Goal: Task Accomplishment & Management: Use online tool/utility

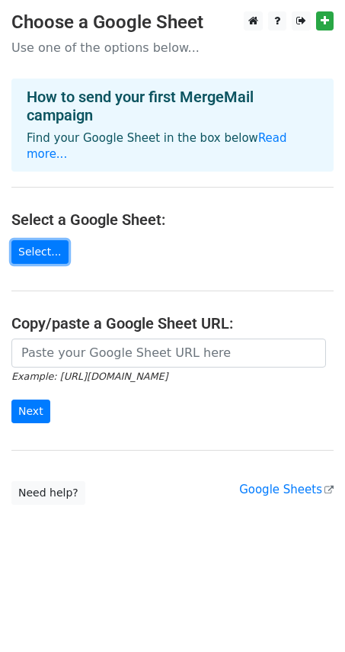
click at [46, 241] on link "Select..." at bounding box center [39, 252] width 57 height 24
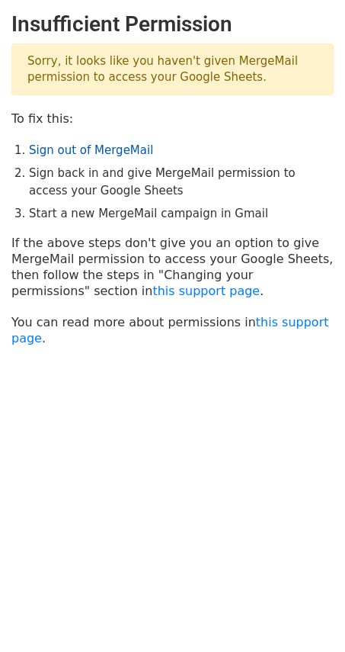
click at [86, 156] on link "Sign out of MergeMail" at bounding box center [91, 150] width 124 height 14
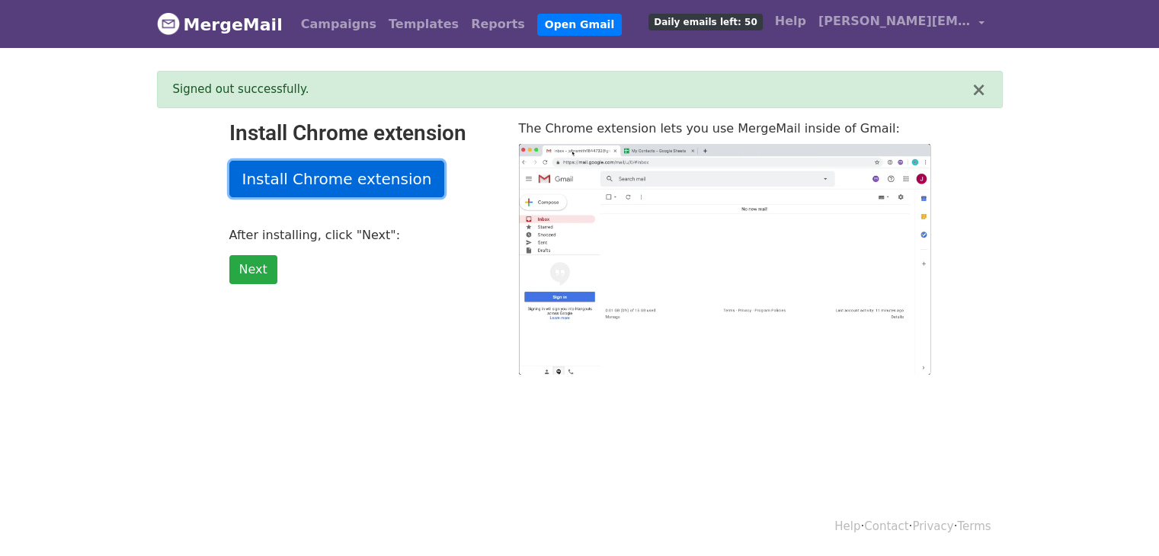
click at [328, 184] on link "Install Chrome extension" at bounding box center [337, 179] width 216 height 37
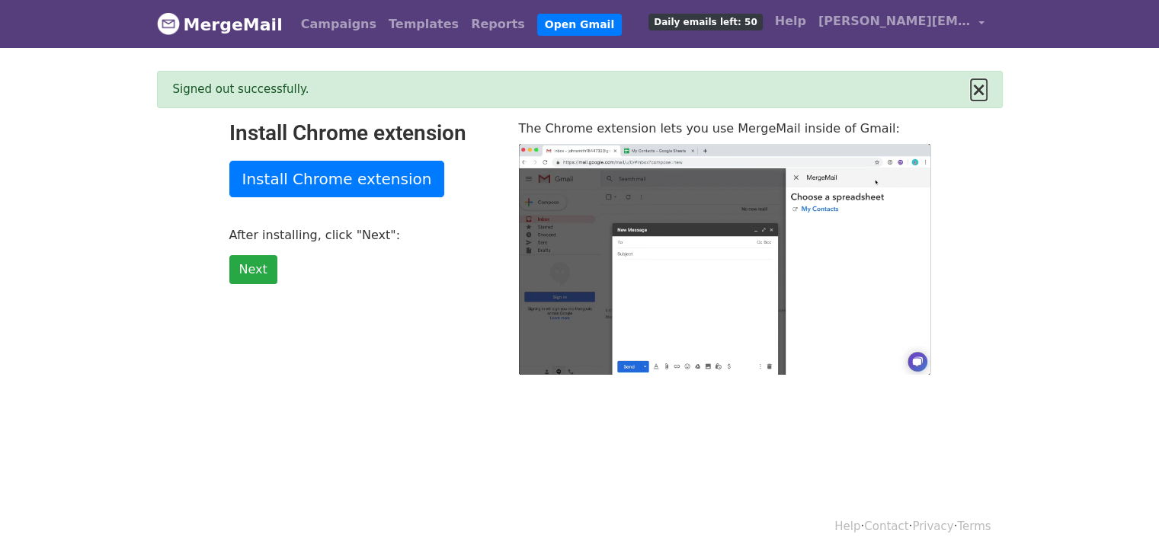
click at [975, 86] on button "×" at bounding box center [978, 90] width 15 height 18
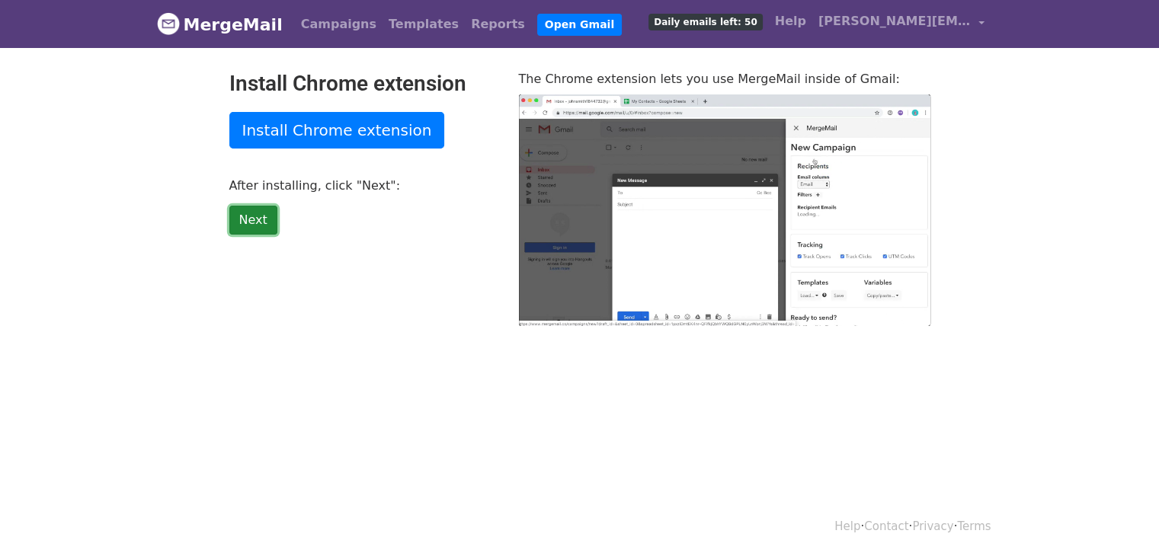
click at [244, 209] on link "Next" at bounding box center [253, 220] width 48 height 29
type input "80.81"
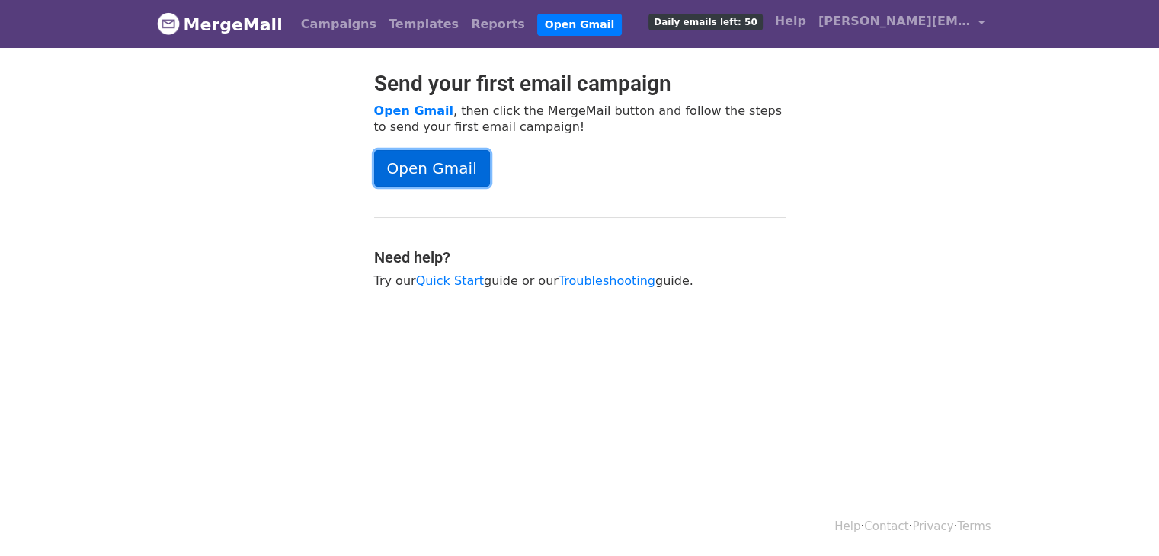
click at [419, 153] on link "Open Gmail" at bounding box center [432, 168] width 116 height 37
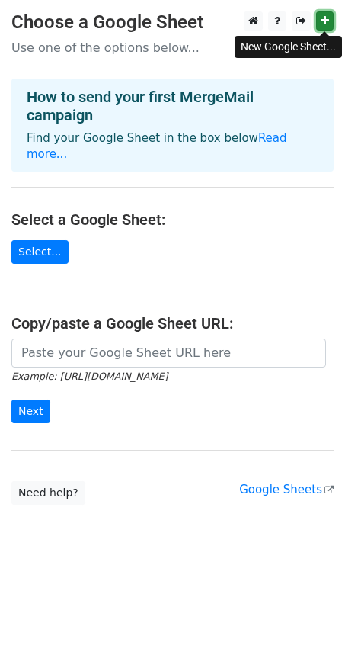
click at [319, 24] on link at bounding box center [325, 20] width 18 height 19
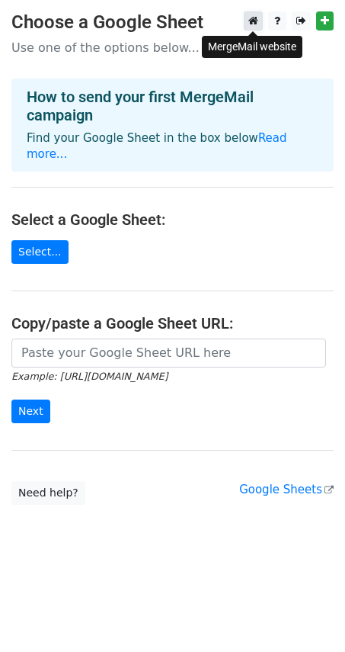
click at [244, 21] on link at bounding box center [253, 20] width 19 height 19
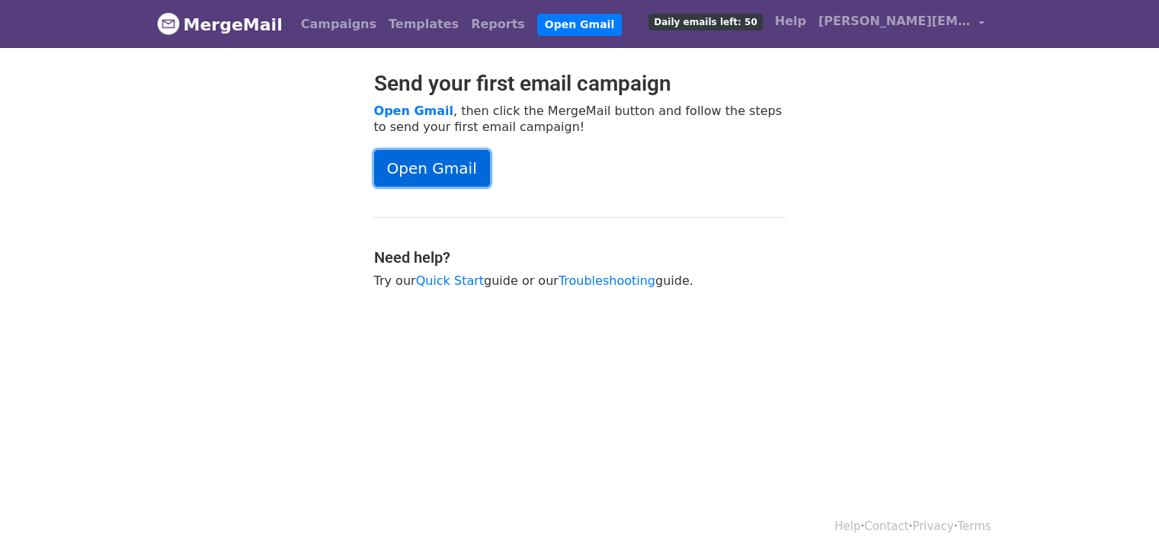
click at [415, 167] on link "Open Gmail" at bounding box center [432, 168] width 116 height 37
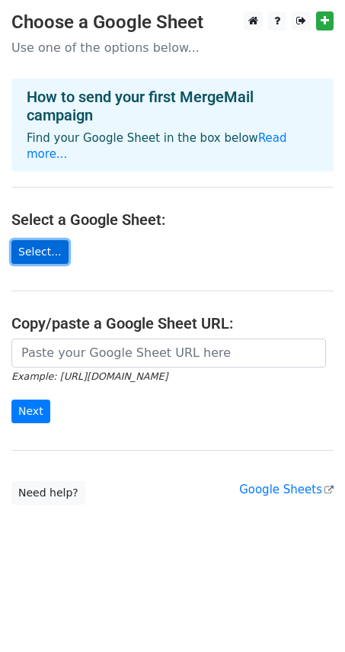
click at [46, 240] on link "Select..." at bounding box center [39, 252] width 57 height 24
